Goal: Task Accomplishment & Management: Complete application form

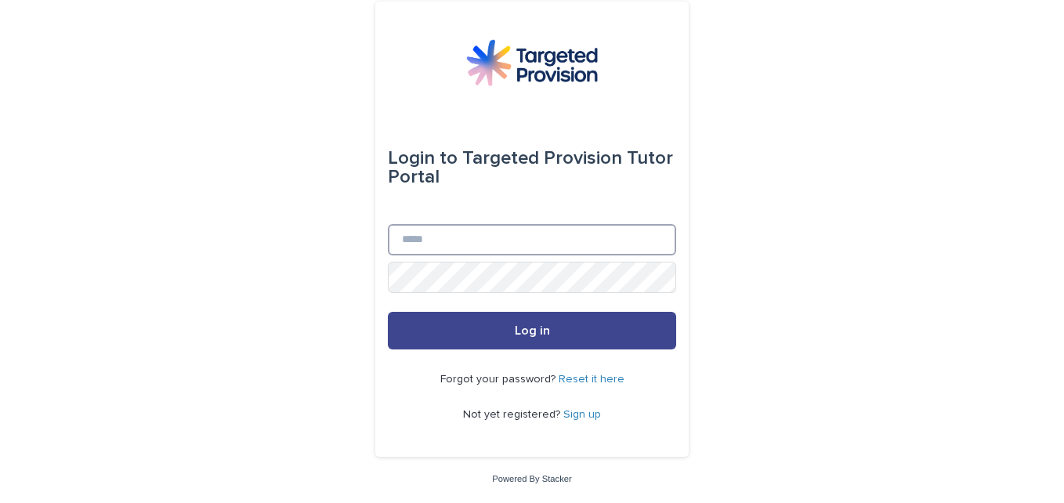
type input "**********"
click at [529, 329] on span "Log in" at bounding box center [532, 331] width 35 height 13
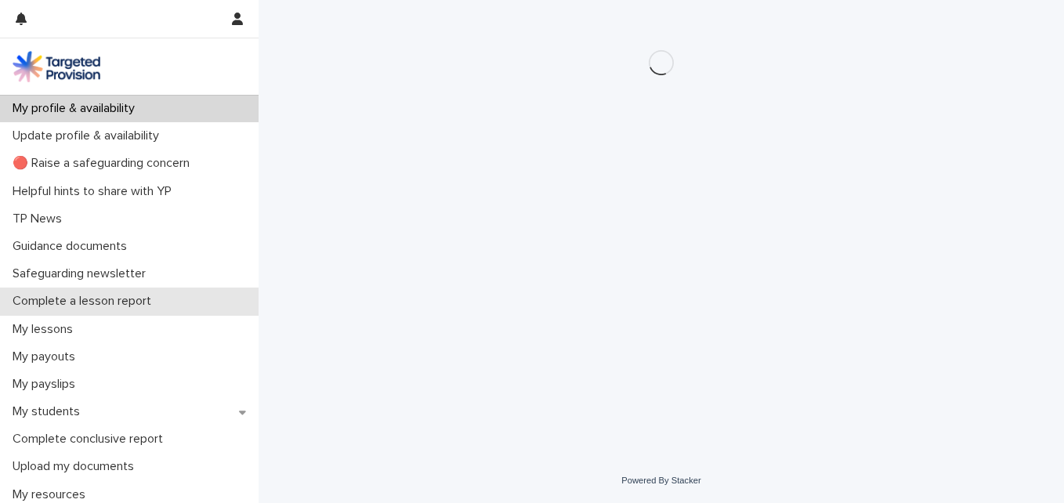
click at [133, 299] on p "Complete a lesson report" at bounding box center [85, 301] width 158 height 15
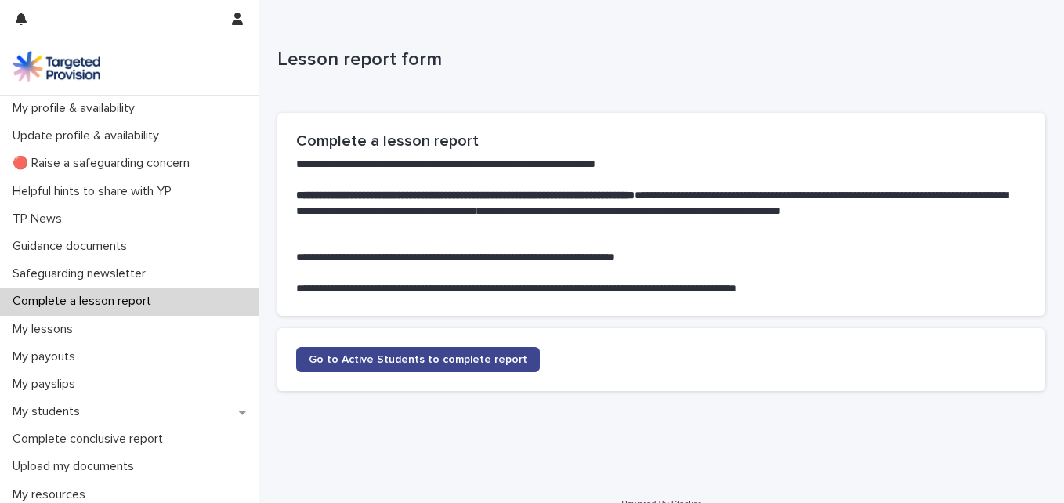
click at [403, 356] on span "Go to Active Students to complete report" at bounding box center [418, 359] width 219 height 11
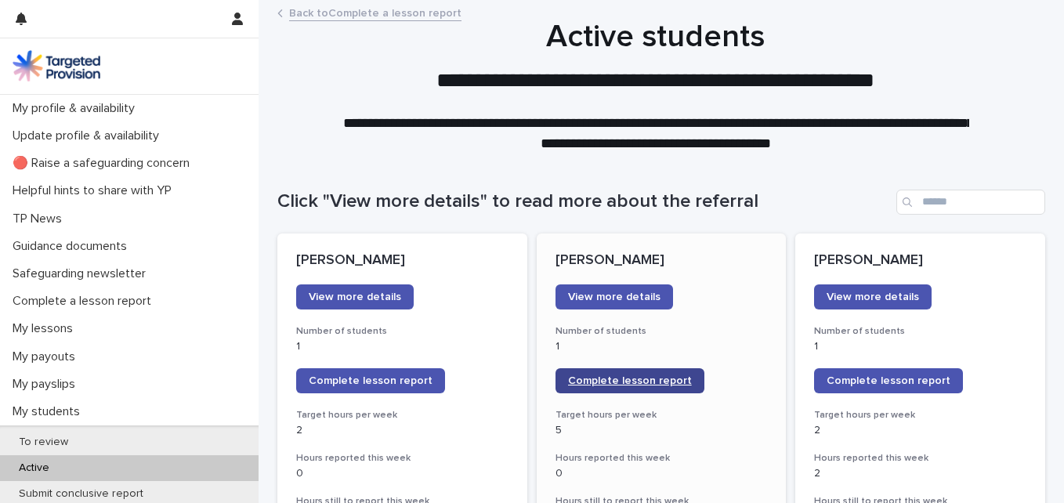
click at [589, 383] on span "Complete lesson report" at bounding box center [630, 380] width 124 height 11
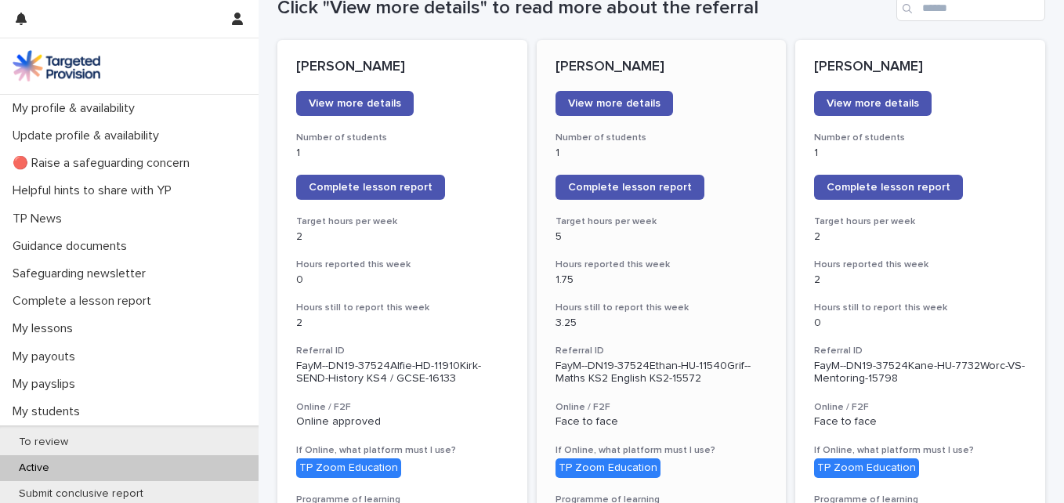
scroll to position [190, 0]
